Goal: Transaction & Acquisition: Purchase product/service

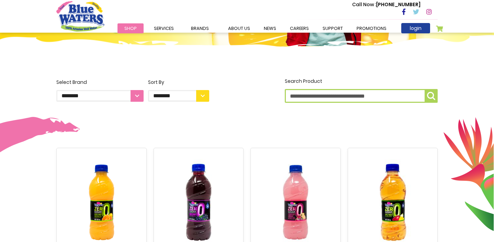
scroll to position [136, 0]
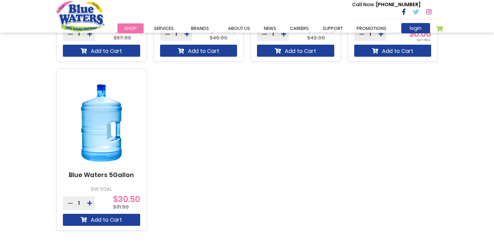
scroll to position [561, 0]
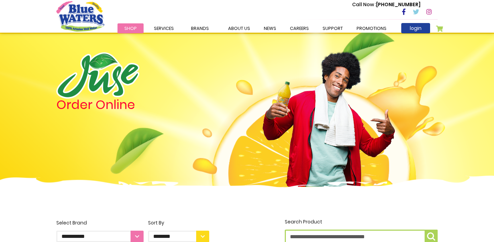
click at [202, 173] on div "Order Online" at bounding box center [132, 119] width 163 height 134
click at [86, 21] on img "store logo" at bounding box center [80, 16] width 48 height 30
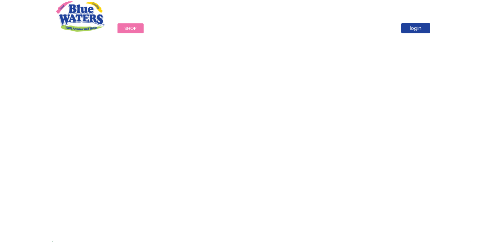
click at [132, 28] on span "Shop" at bounding box center [130, 28] width 12 height 7
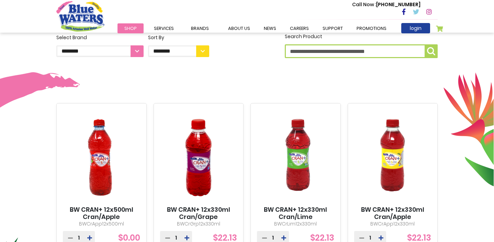
scroll to position [182, 0]
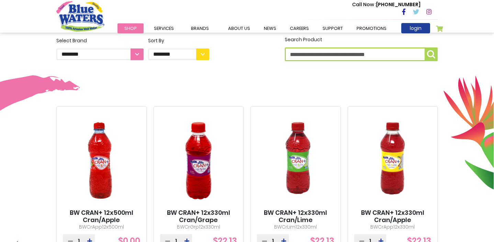
select select "**********"
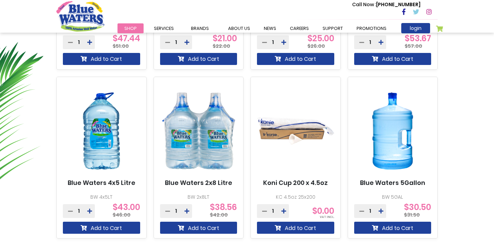
scroll to position [373, 0]
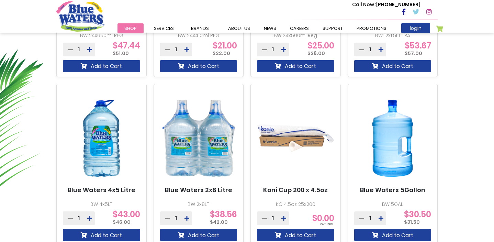
click at [362, 146] on img at bounding box center [392, 138] width 77 height 96
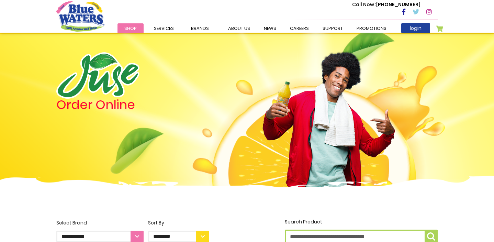
scroll to position [79, 0]
